Goal: Information Seeking & Learning: Understand process/instructions

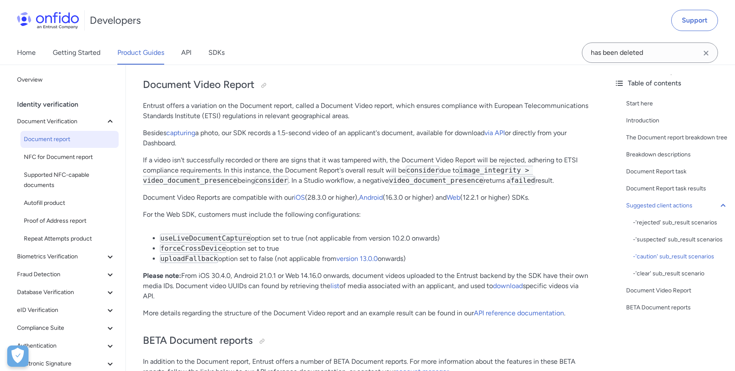
scroll to position [6333, 0]
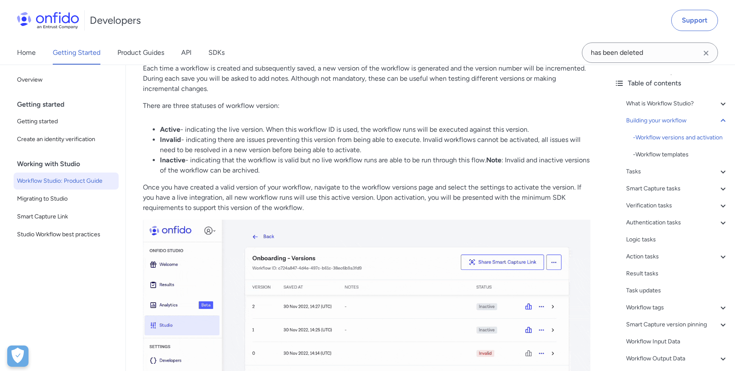
scroll to position [1608, 0]
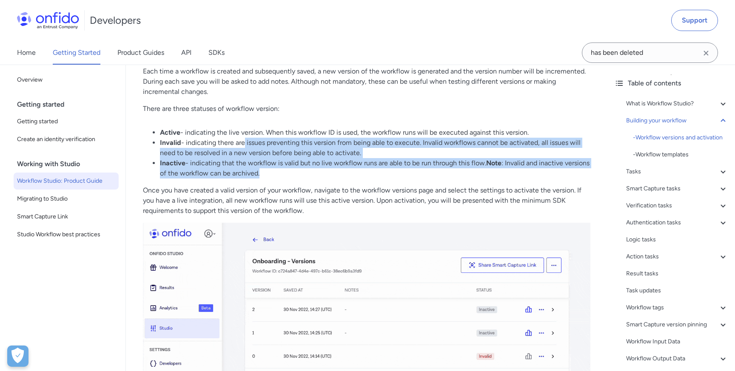
drag, startPoint x: 293, startPoint y: 171, endPoint x: 243, endPoint y: 146, distance: 56.5
click at [243, 146] on ul "Active - indicating the live version. When this workflow ID is used, the workfl…" at bounding box center [366, 153] width 447 height 51
click at [243, 146] on li "Invalid - indicating there are issues preventing this version from being able t…" at bounding box center [375, 148] width 430 height 20
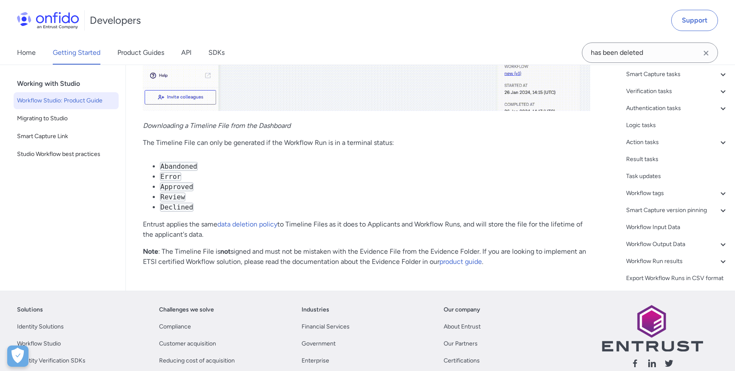
scroll to position [19622, 0]
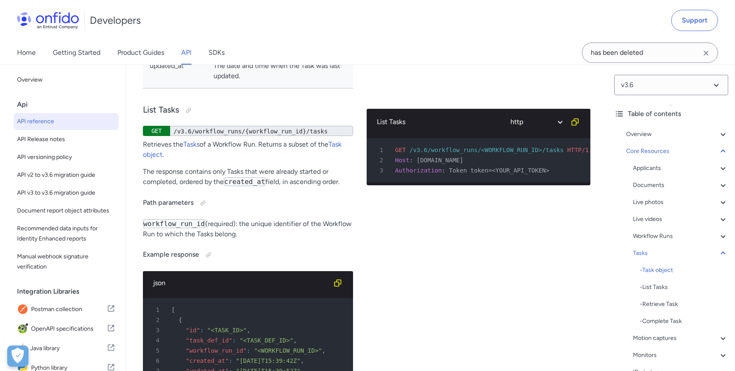
scroll to position [23105, 0]
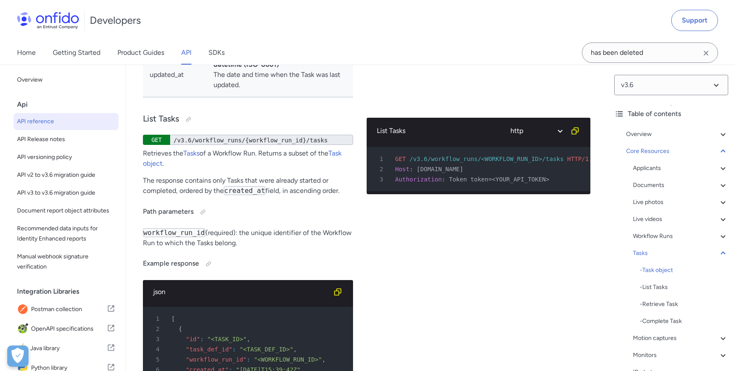
copy td "task_def_id"
